Goal: Transaction & Acquisition: Purchase product/service

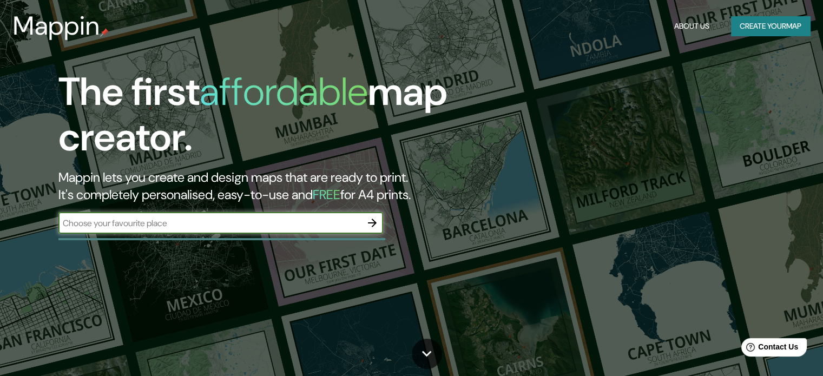
click at [242, 228] on input "text" at bounding box center [209, 223] width 303 height 12
click at [195, 219] on input "text" at bounding box center [209, 223] width 303 height 12
drag, startPoint x: 195, startPoint y: 219, endPoint x: 135, endPoint y: 225, distance: 59.8
click at [135, 225] on input "text" at bounding box center [209, 223] width 303 height 12
type input "ruanda kayonza africa"
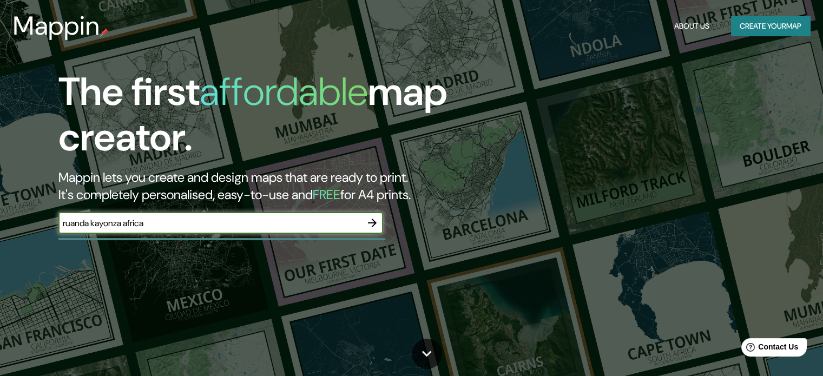
click at [373, 220] on icon "button" at bounding box center [372, 223] width 9 height 9
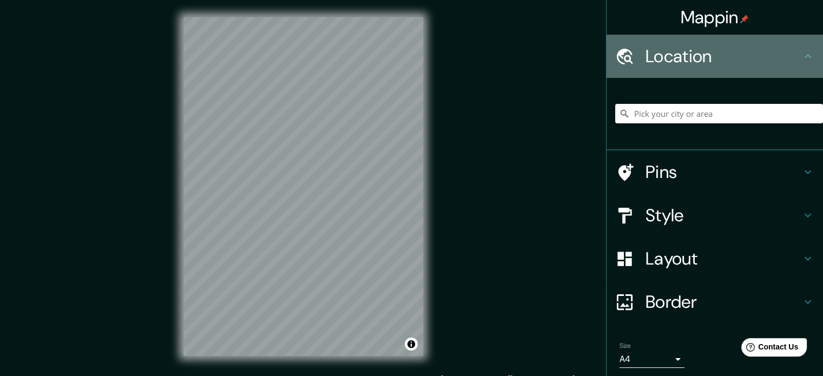
click at [737, 58] on h4 "Location" at bounding box center [723, 56] width 156 height 22
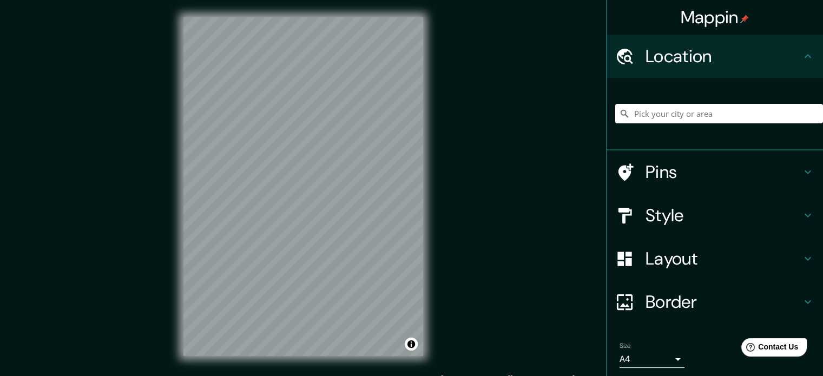
click at [777, 51] on h4 "Location" at bounding box center [723, 56] width 156 height 22
click at [694, 175] on h4 "Pins" at bounding box center [723, 172] width 156 height 22
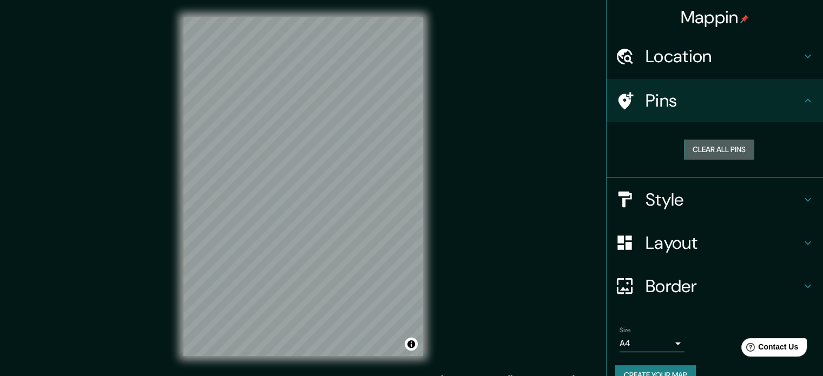
click at [708, 152] on button "Clear all pins" at bounding box center [719, 150] width 70 height 20
click at [697, 56] on h4 "Location" at bounding box center [723, 56] width 156 height 22
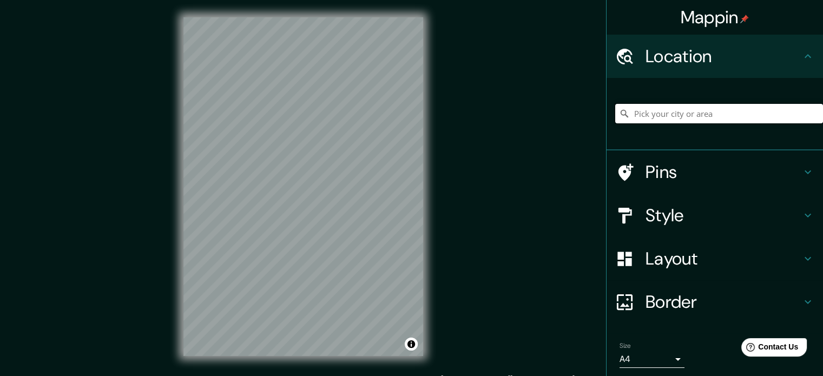
click at [700, 112] on input "Pick your city or area" at bounding box center [719, 113] width 208 height 19
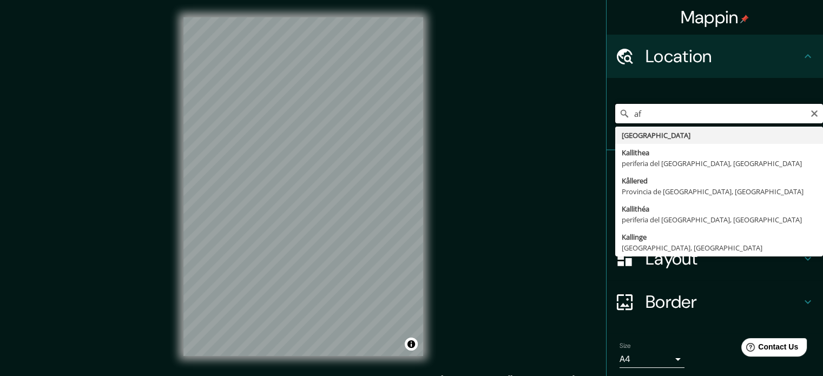
type input "a"
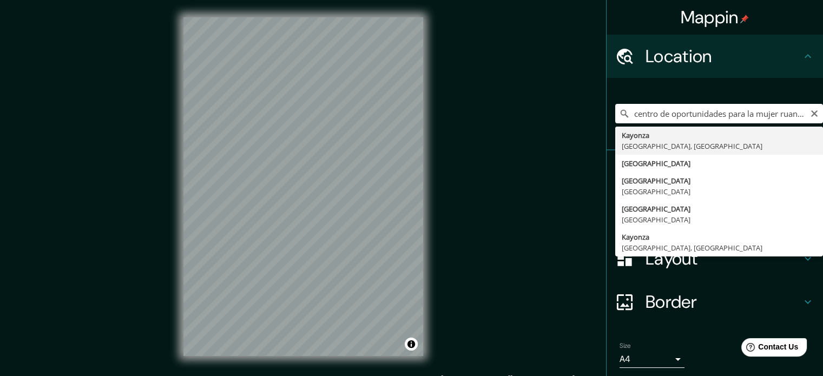
type input "Kayonza, [GEOGRAPHIC_DATA], [GEOGRAPHIC_DATA]"
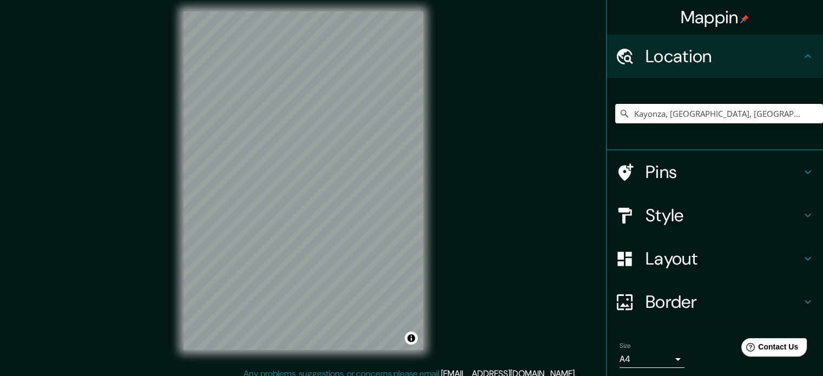
scroll to position [14, 0]
